Goal: Task Accomplishment & Management: Manage account settings

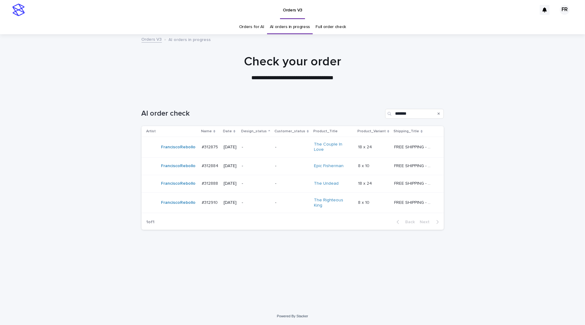
click at [341, 95] on div at bounding box center [292, 66] width 585 height 62
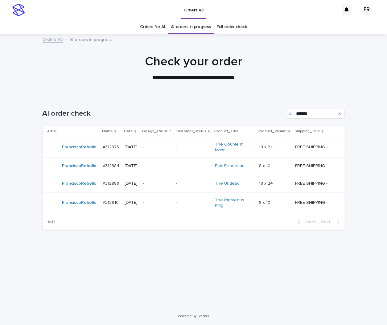
click at [235, 108] on div "AI order check *******" at bounding box center [194, 112] width 302 height 30
click at [75, 62] on h1 "Check your order" at bounding box center [194, 61] width 302 height 15
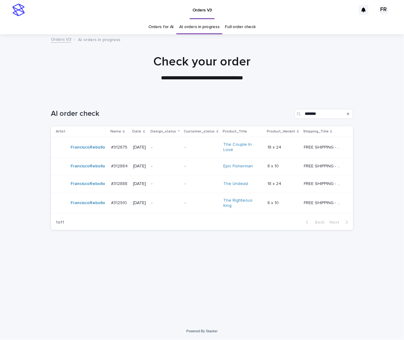
click at [298, 262] on div "Loading... Saving… Loading... Saving… AI order check ******* Artist Name Date D…" at bounding box center [202, 202] width 309 height 210
click at [301, 288] on div "Loading... Saving… Loading... Saving… AI order check ******* Artist Name Date D…" at bounding box center [202, 202] width 309 height 210
click at [194, 145] on p "-" at bounding box center [202, 147] width 34 height 5
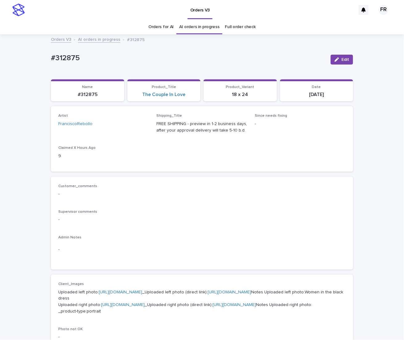
click at [25, 196] on div "Loading... Saving… Loading... Saving… #312875 Edit #312875 Edit Sorry, there wa…" at bounding box center [202, 322] width 404 height 575
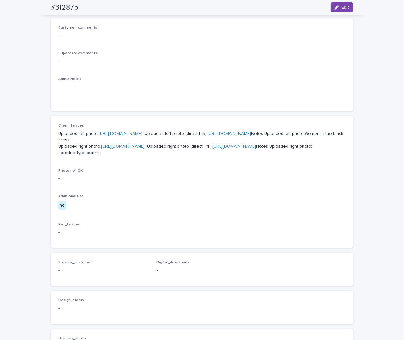
scroll to position [185, 0]
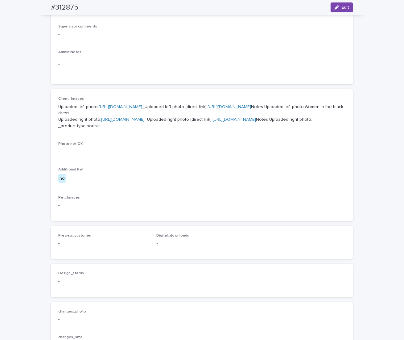
click at [213, 122] on link "[URL][DOMAIN_NAME]" at bounding box center [235, 119] width 44 height 4
click at [208, 109] on link "[URL][DOMAIN_NAME]" at bounding box center [230, 107] width 44 height 4
click at [139, 109] on link "[URL][DOMAIN_NAME]" at bounding box center [121, 107] width 44 height 4
click at [139, 122] on link "[URL][DOMAIN_NAME]" at bounding box center [123, 119] width 44 height 4
click at [176, 155] on div "-" at bounding box center [202, 151] width 288 height 8
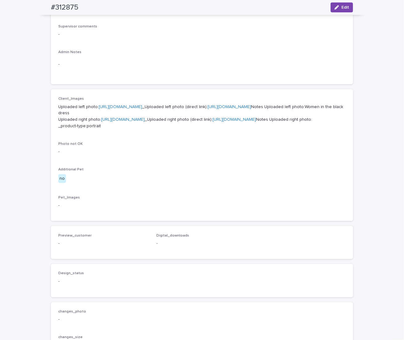
click at [22, 34] on div "Loading... Saving… Loading... Saving… #312875 Edit #312875 Edit Sorry, there wa…" at bounding box center [202, 137] width 404 height 575
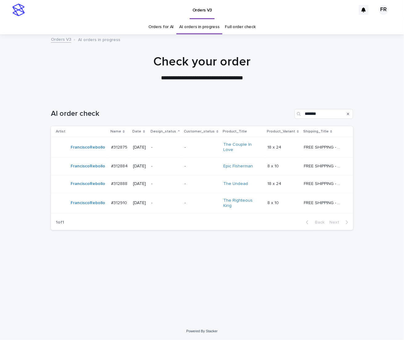
click at [197, 164] on p "-" at bounding box center [202, 166] width 34 height 5
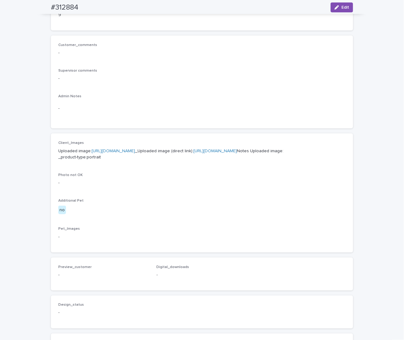
scroll to position [185, 0]
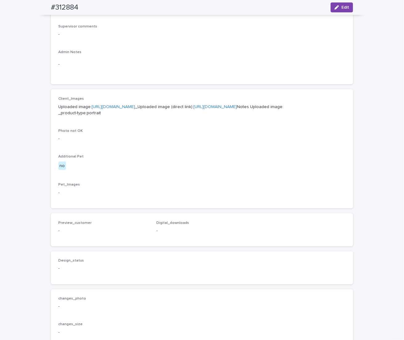
click at [193, 109] on link "[URL][DOMAIN_NAME]" at bounding box center [215, 107] width 44 height 4
click at [346, 9] on span "Edit" at bounding box center [346, 7] width 8 height 4
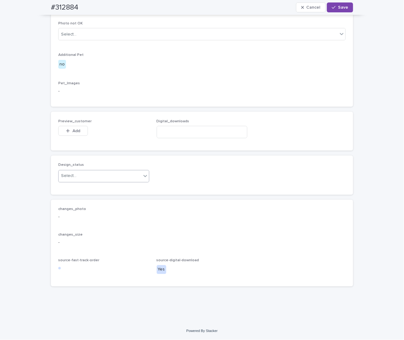
scroll to position [324, 0]
click at [73, 177] on div "Select..." at bounding box center [68, 176] width 15 height 6
click at [72, 185] on div "Uploaded" at bounding box center [101, 188] width 90 height 11
click at [74, 129] on span "Add" at bounding box center [77, 131] width 8 height 4
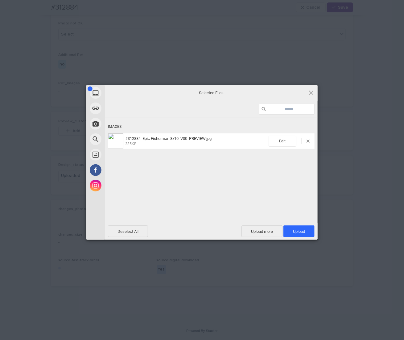
drag, startPoint x: 290, startPoint y: 229, endPoint x: 278, endPoint y: 215, distance: 18.6
click at [291, 229] on span "Upload 1" at bounding box center [299, 231] width 31 height 12
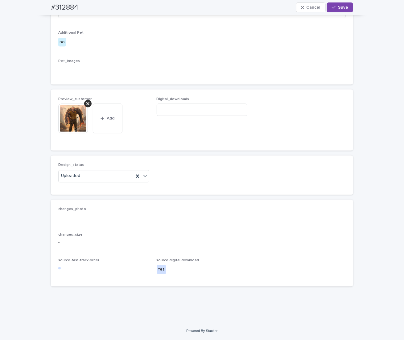
scroll to position [335, 0]
click at [174, 116] on input at bounding box center [202, 110] width 91 height 12
paste input "**********"
type input "**********"
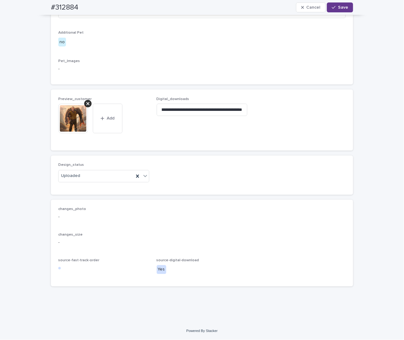
click at [329, 8] on button "Save" at bounding box center [340, 7] width 26 height 10
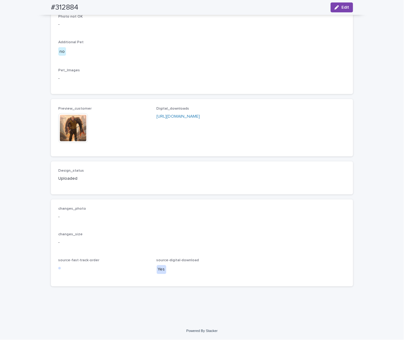
click at [29, 85] on div "Loading... Saving… Loading... Saving… #312884 Edit #312884 Edit Sorry, there wa…" at bounding box center [202, 29] width 404 height 587
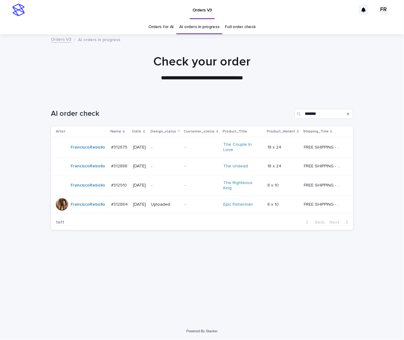
click at [189, 183] on td "-" at bounding box center [201, 185] width 39 height 21
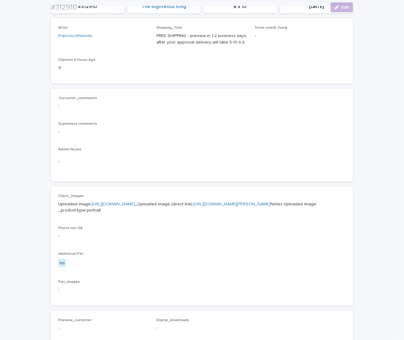
scroll to position [93, 0]
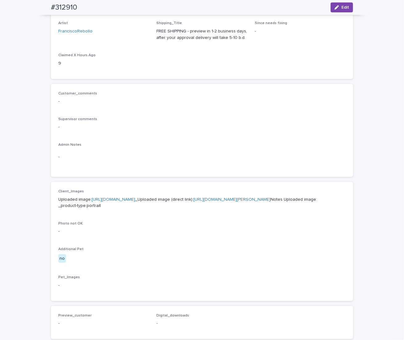
click at [161, 121] on div "Supervisor comments -" at bounding box center [202, 126] width 288 height 18
click at [193, 201] on link "[URL][DOMAIN_NAME][PERSON_NAME]" at bounding box center [231, 199] width 77 height 4
click at [348, 7] on button "Edit" at bounding box center [342, 7] width 23 height 10
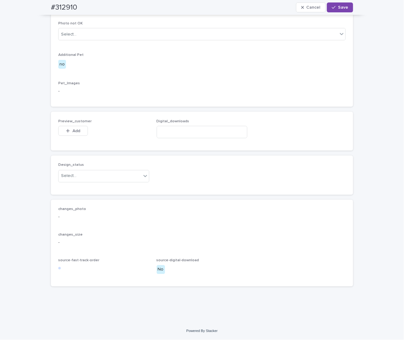
scroll to position [324, 0]
click at [76, 177] on div "Select..." at bounding box center [100, 176] width 83 height 10
click at [77, 189] on div "Uploaded" at bounding box center [101, 188] width 90 height 11
click at [74, 129] on span "Add" at bounding box center [77, 131] width 8 height 4
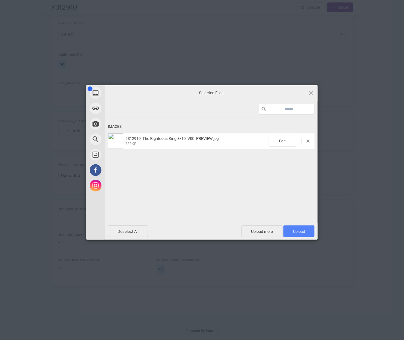
click at [305, 235] on span "Upload 1" at bounding box center [299, 231] width 31 height 12
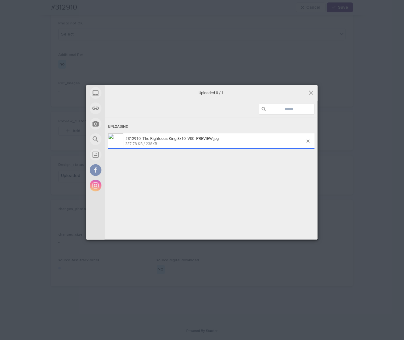
scroll to position [335, 0]
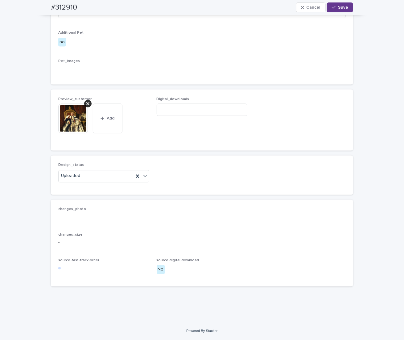
click at [336, 7] on div "button" at bounding box center [335, 7] width 6 height 4
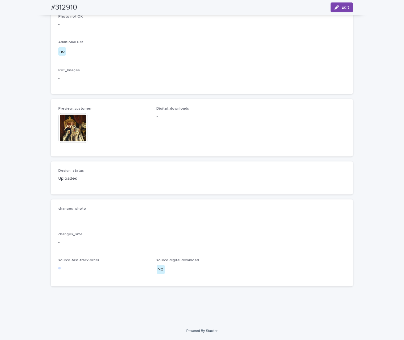
scroll to position [327, 0]
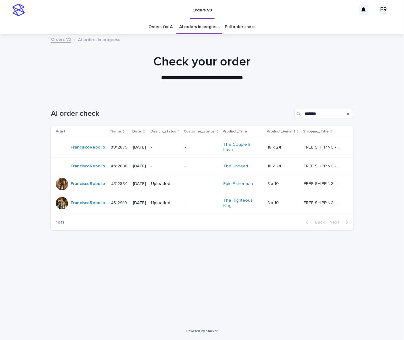
click at [182, 164] on td "-" at bounding box center [165, 166] width 33 height 18
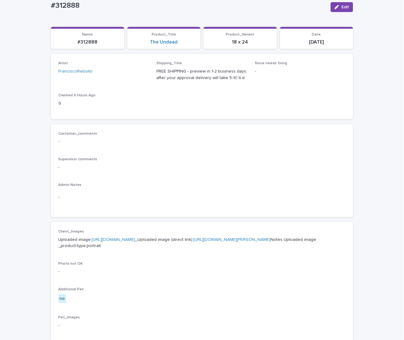
scroll to position [62, 0]
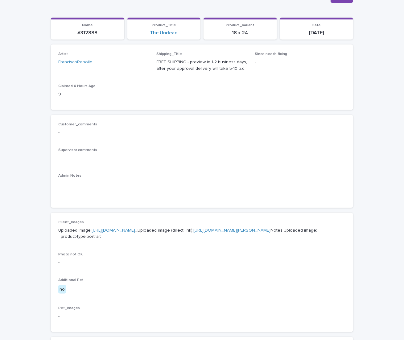
click at [202, 149] on p "Supervisor comments" at bounding box center [202, 150] width 288 height 4
click at [193, 232] on link "[URL][DOMAIN_NAME][PERSON_NAME]" at bounding box center [231, 230] width 77 height 4
click at [201, 160] on p "-" at bounding box center [202, 158] width 288 height 6
click at [135, 228] on link "[URL][DOMAIN_NAME]" at bounding box center [114, 230] width 44 height 4
click at [207, 167] on div "Customer_comments - Supervisor comments - Admin Notes -" at bounding box center [202, 161] width 288 height 78
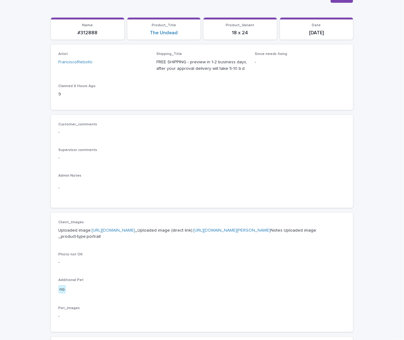
click at [193, 232] on link "[URL][DOMAIN_NAME][PERSON_NAME]" at bounding box center [231, 230] width 77 height 4
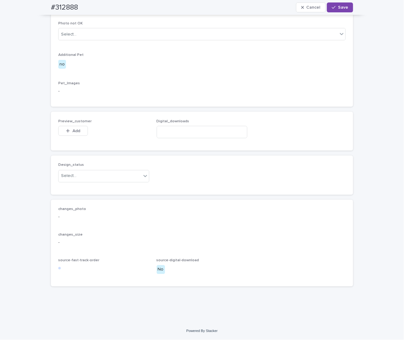
scroll to position [324, 0]
click at [85, 177] on div "Select..." at bounding box center [100, 176] width 83 height 10
click at [83, 186] on div "Uploaded" at bounding box center [101, 188] width 90 height 11
click at [69, 133] on button "Add" at bounding box center [73, 131] width 30 height 10
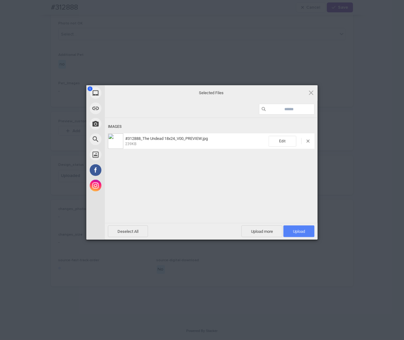
click at [293, 230] on span "Upload 1" at bounding box center [299, 231] width 31 height 12
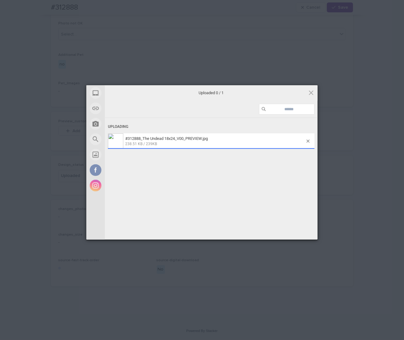
scroll to position [335, 0]
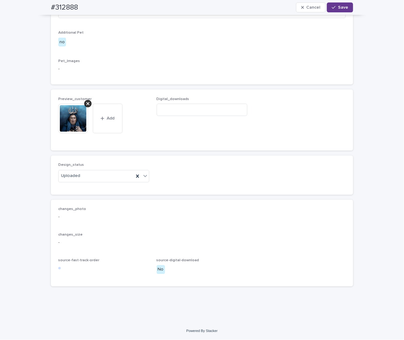
click at [338, 7] on span "Save" at bounding box center [343, 7] width 10 height 4
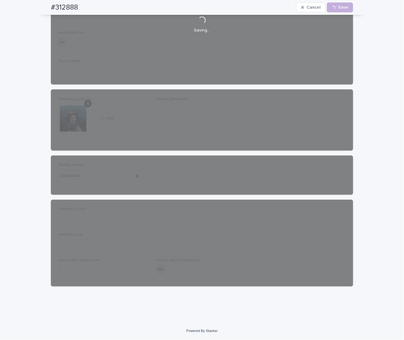
click at [34, 86] on div "Loading... Saving… Loading... Saving… #312888 Cancel Loading... Save #312888 Ca…" at bounding box center [202, 21] width 404 height 602
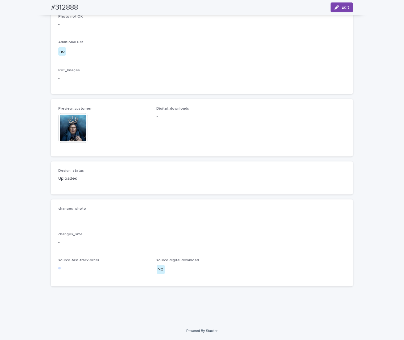
scroll to position [327, 0]
